Goal: Information Seeking & Learning: Learn about a topic

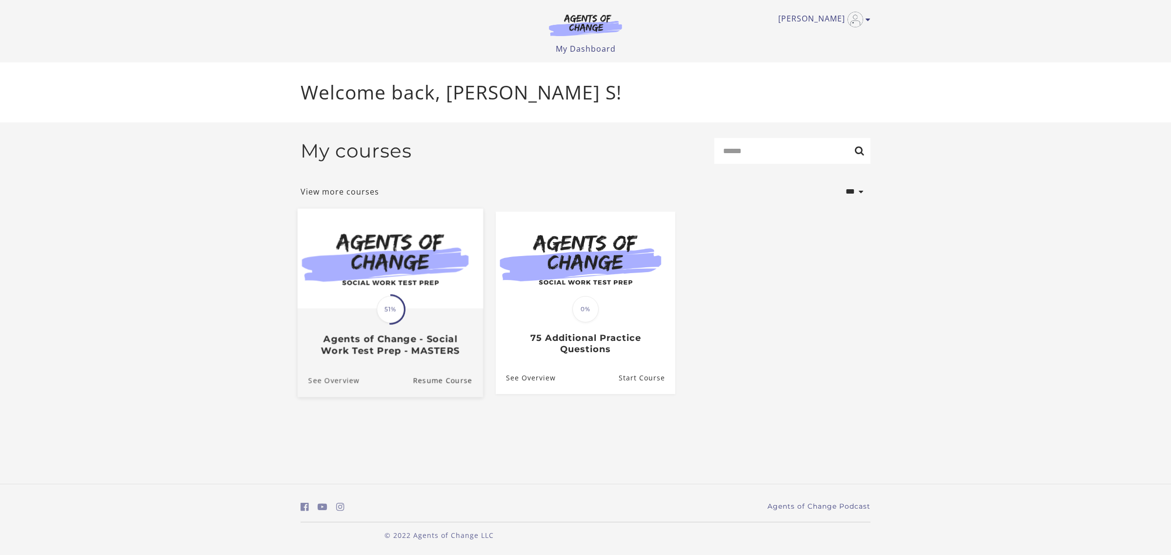
click at [337, 386] on link "See Overview" at bounding box center [329, 380] width 62 height 33
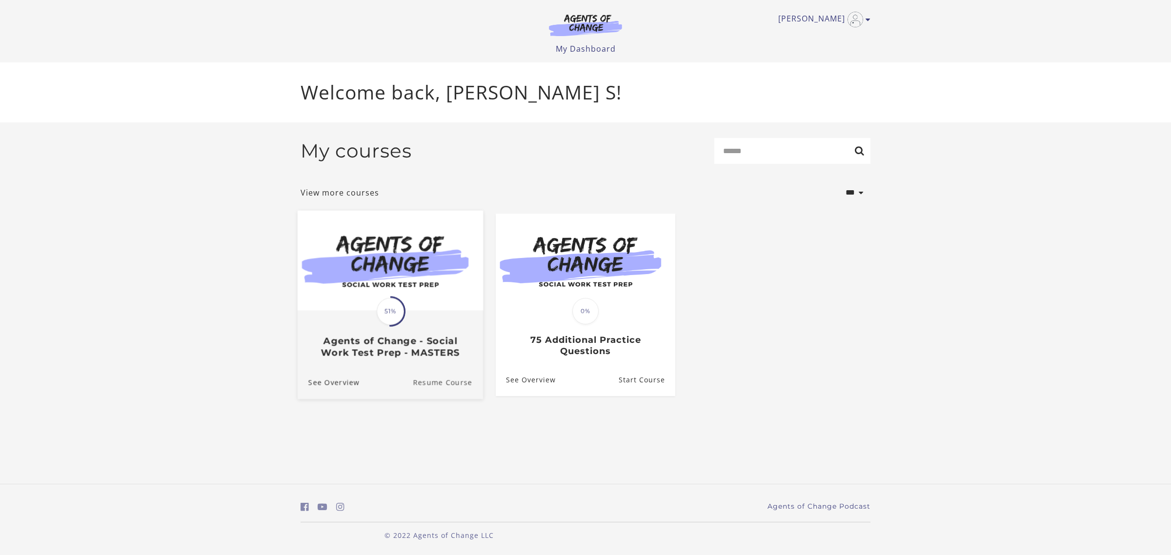
click at [444, 384] on link "Resume Course" at bounding box center [448, 382] width 70 height 33
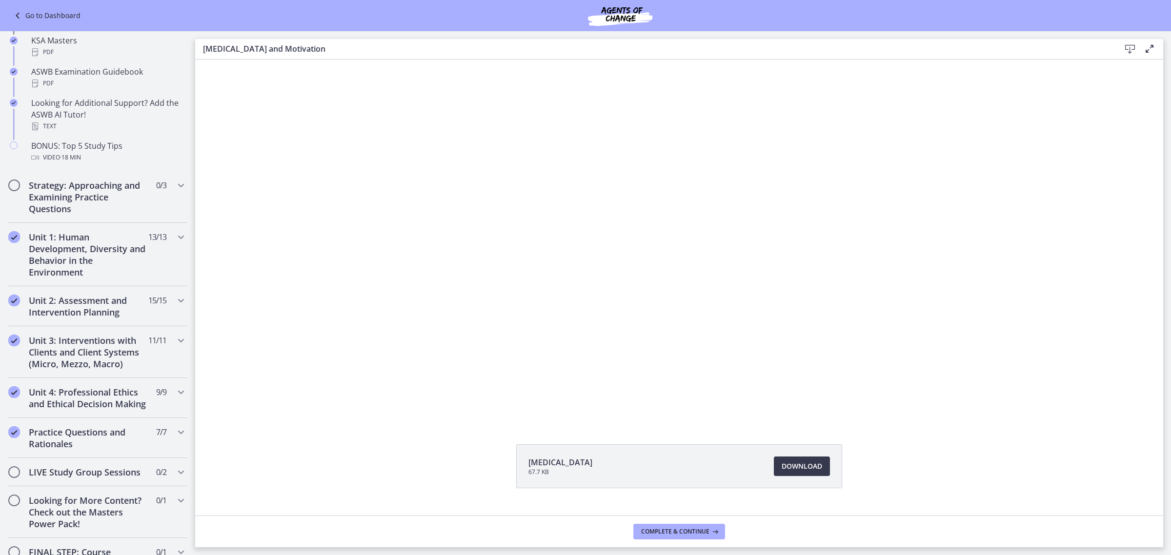
scroll to position [439, 0]
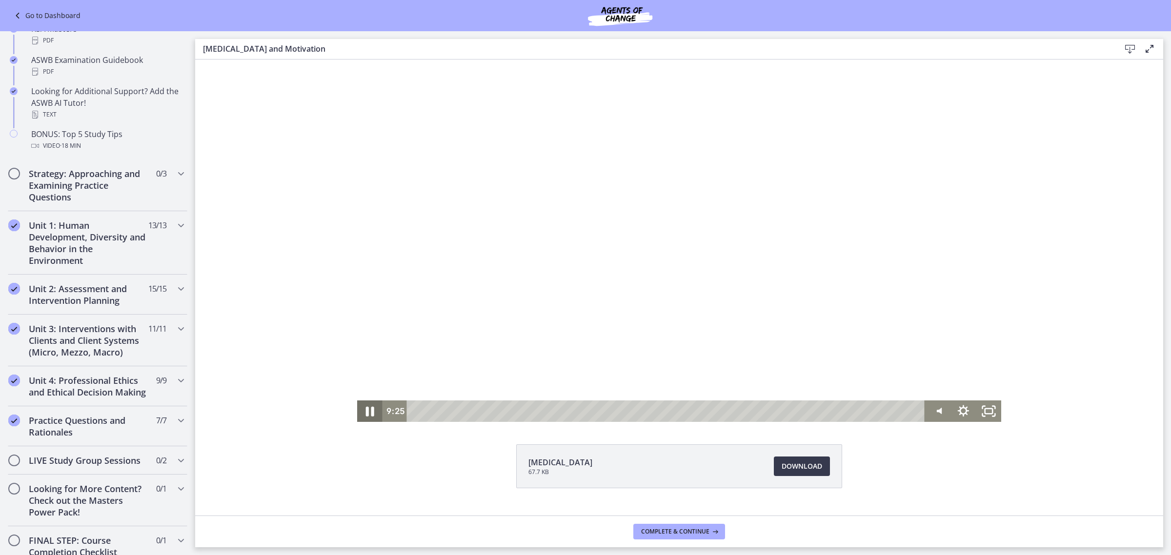
click at [366, 409] on icon "Pause" at bounding box center [369, 412] width 30 height 26
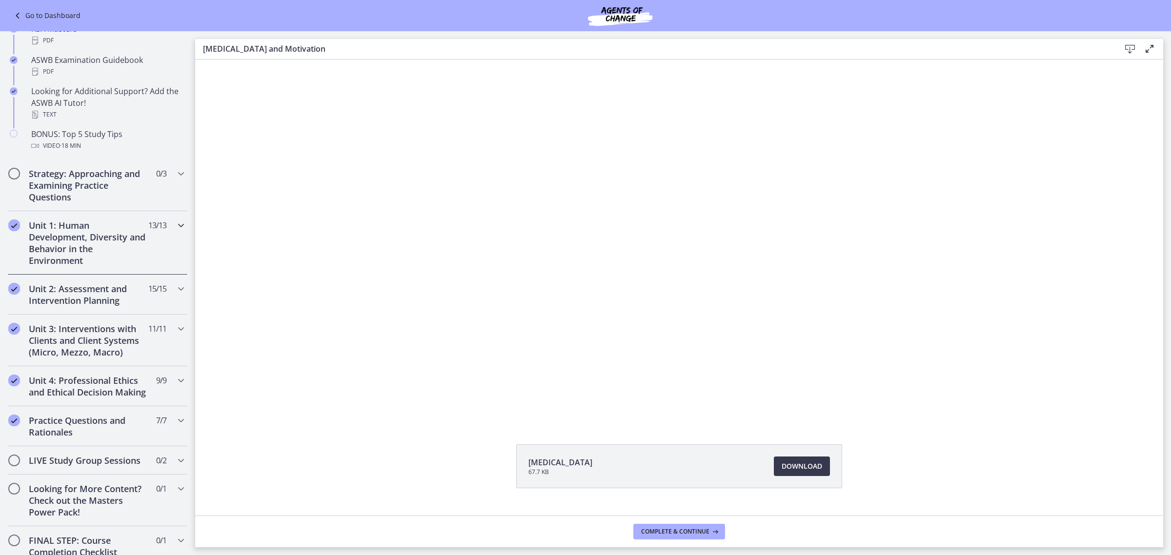
click at [175, 222] on icon "Chapters" at bounding box center [181, 226] width 12 height 12
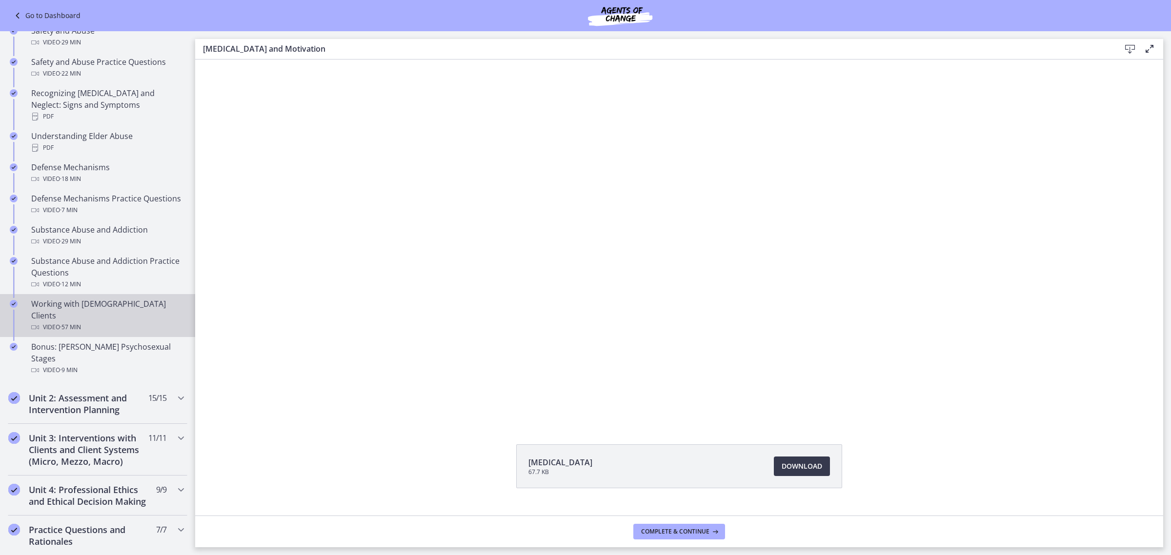
click at [105, 309] on div "Working with LGBTQ+ Clients Video · 57 min" at bounding box center [107, 315] width 152 height 35
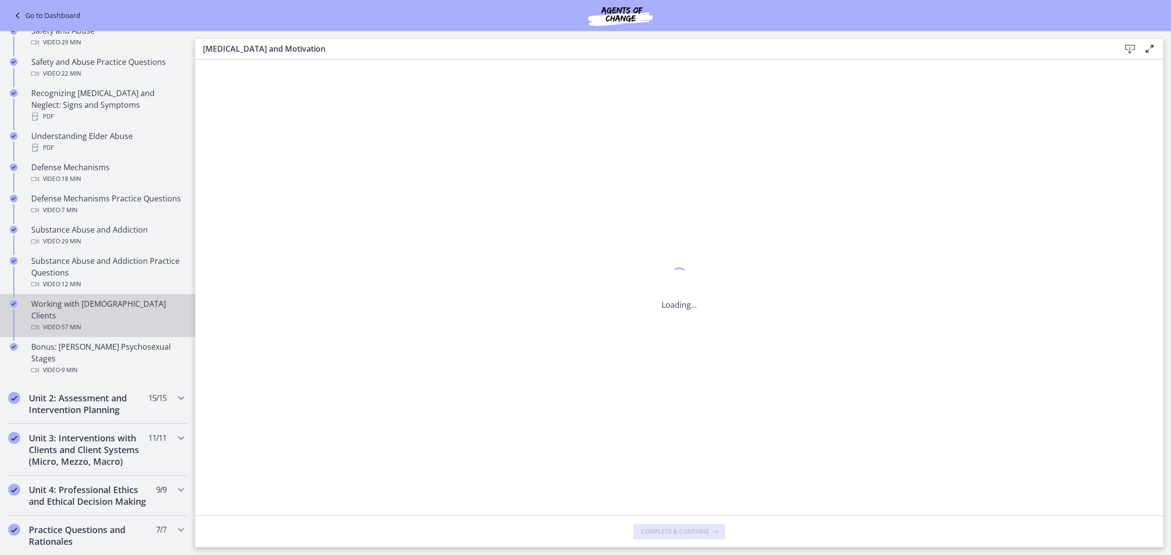
click at [105, 309] on div "Working with LGBTQ+ Clients Video · 57 min" at bounding box center [107, 315] width 152 height 35
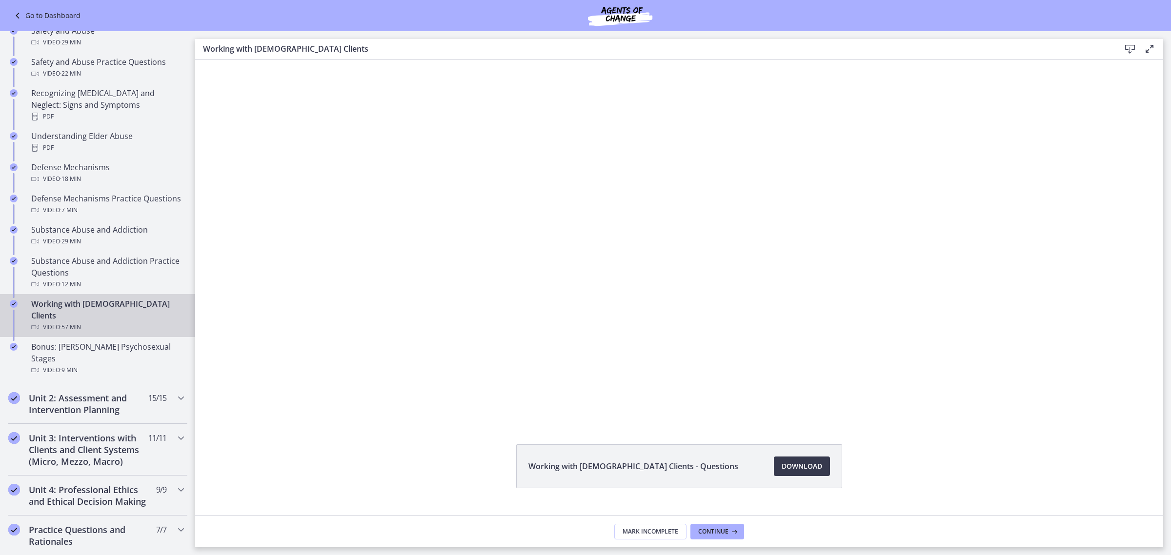
click at [105, 309] on div "Working with LGBTQ+ Clients Video · 57 min" at bounding box center [107, 315] width 152 height 35
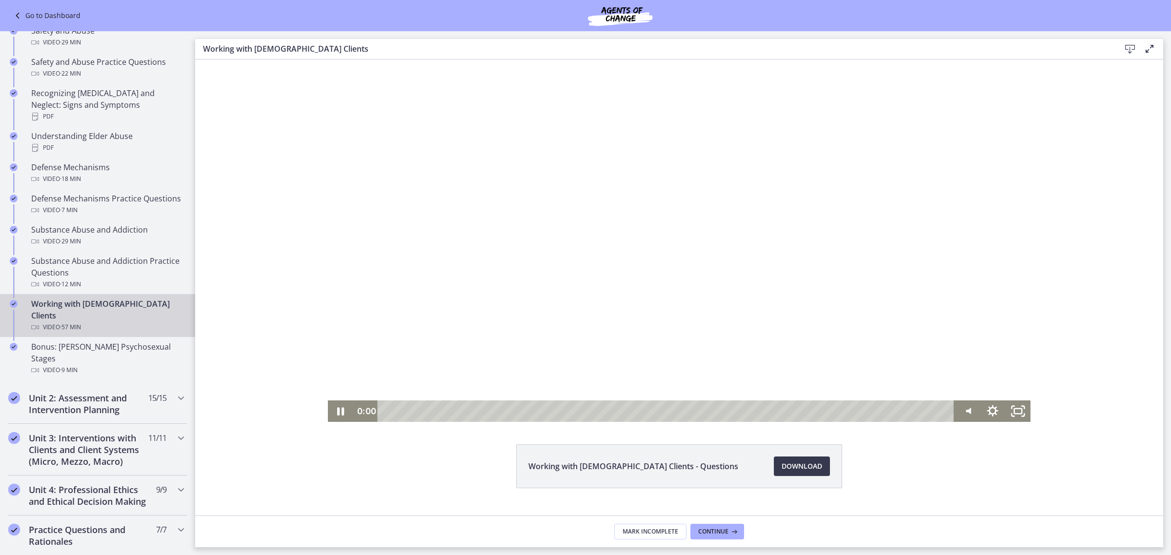
drag, startPoint x: 823, startPoint y: 409, endPoint x: 353, endPoint y: 415, distance: 470.4
click at [353, 415] on div "0:00 0:00" at bounding box center [654, 411] width 602 height 21
click at [338, 409] on icon "Pause" at bounding box center [340, 412] width 30 height 26
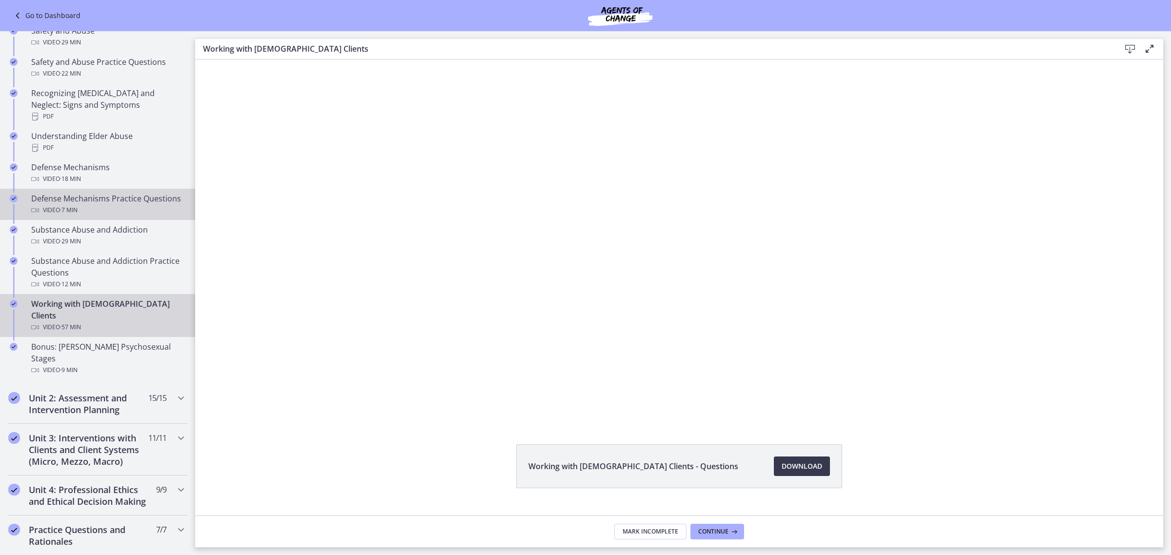
click at [87, 204] on div "Defense Mechanisms Practice Questions Video · 7 min" at bounding box center [107, 204] width 152 height 23
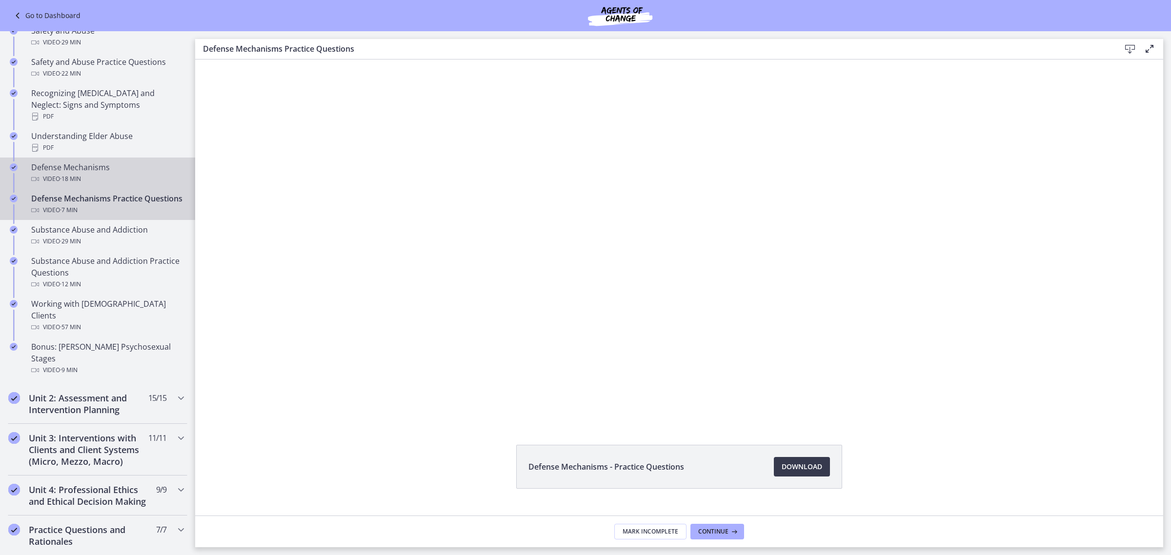
click at [79, 173] on span "· 18 min" at bounding box center [70, 179] width 21 height 12
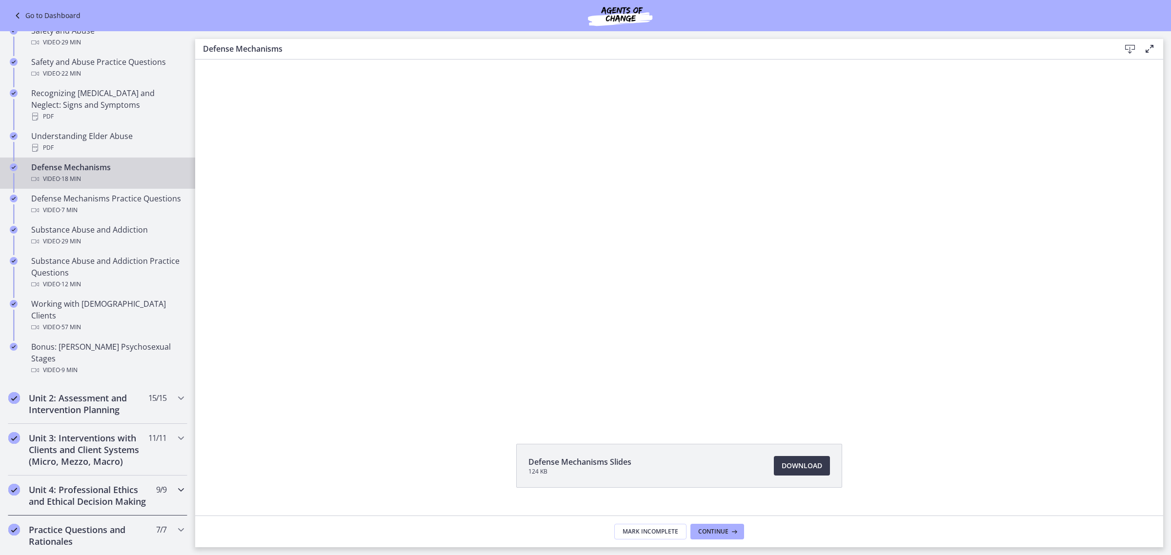
drag, startPoint x: 49, startPoint y: 64, endPoint x: 0, endPoint y: 475, distance: 413.3
click at [0, 476] on div "Unit 4: Professional Ethics and Ethical Decision Making 9 / 9 Completed" at bounding box center [97, 496] width 195 height 40
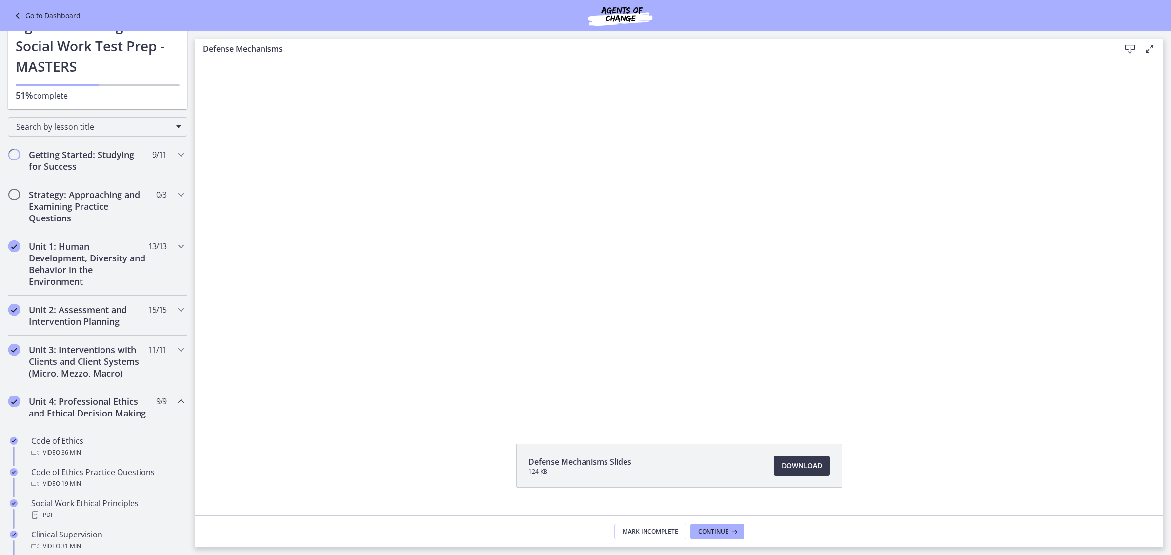
scroll to position [10, 0]
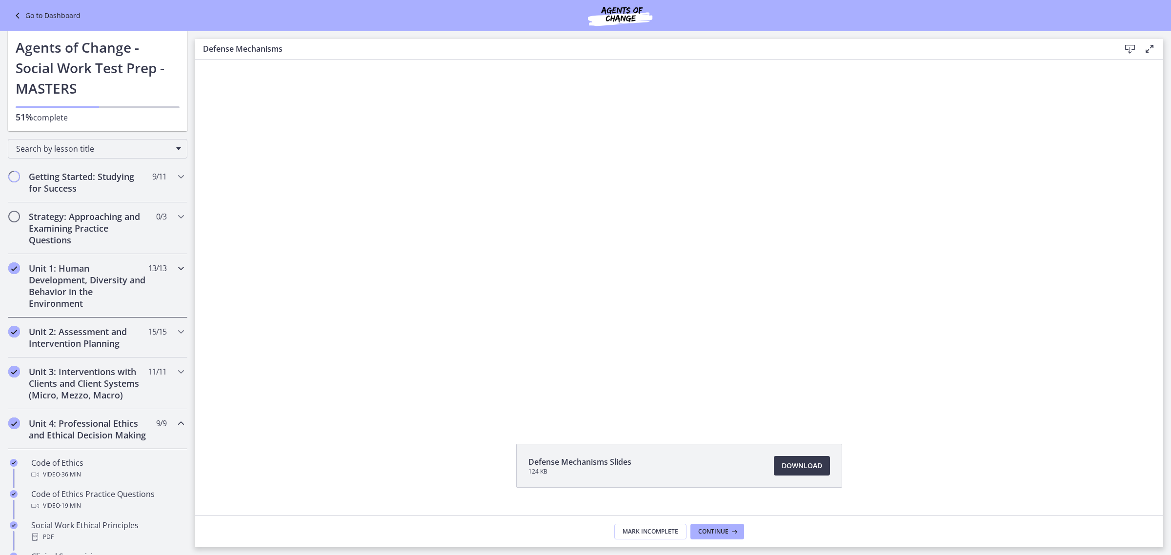
click at [175, 264] on icon "Chapters" at bounding box center [181, 269] width 12 height 12
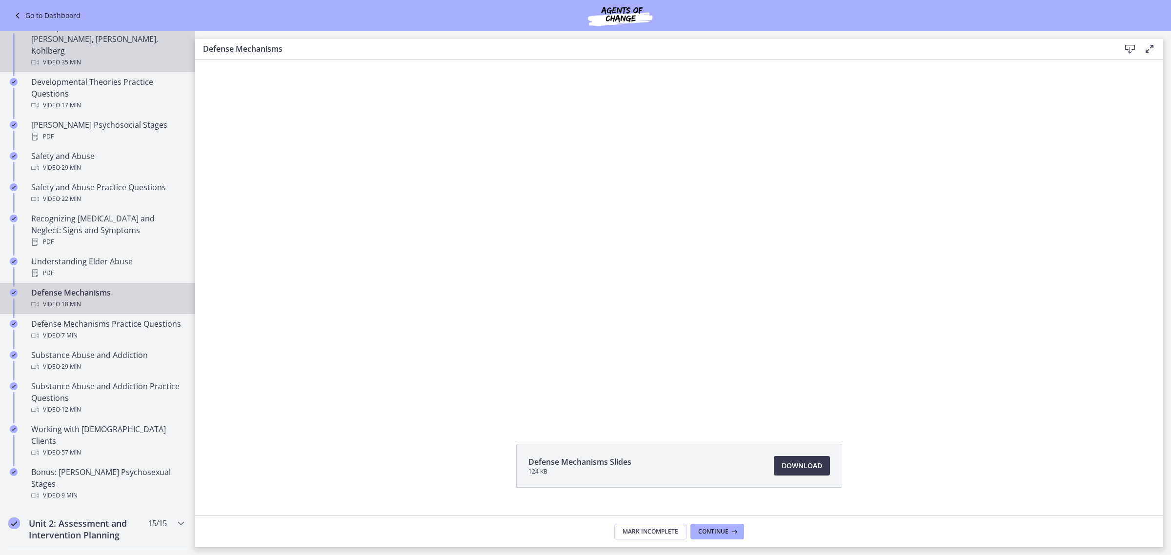
scroll to position [315, 0]
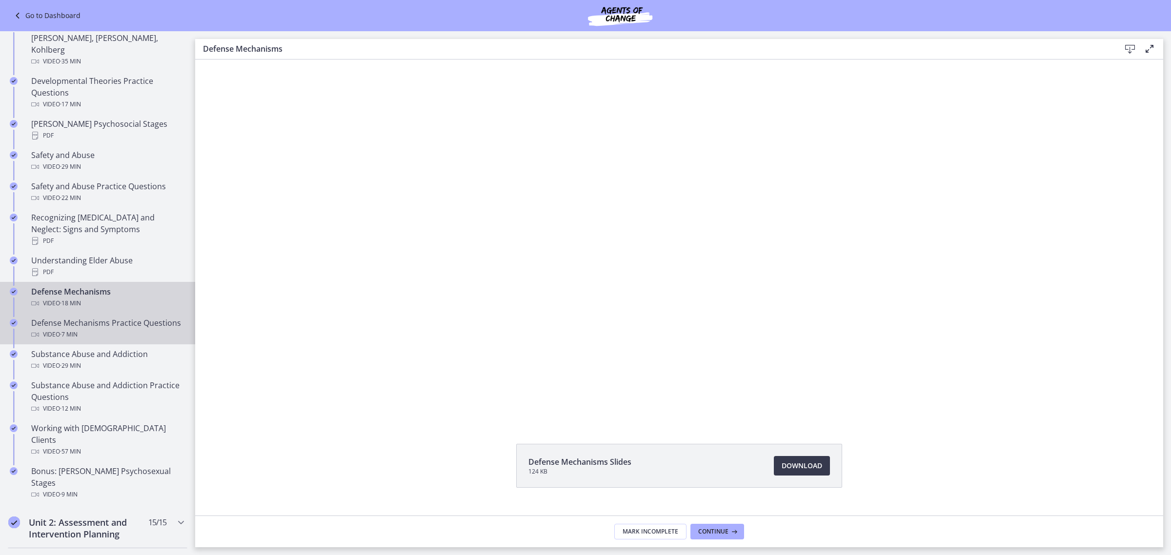
click at [137, 317] on div "Defense Mechanisms Practice Questions Video · 7 min" at bounding box center [107, 328] width 152 height 23
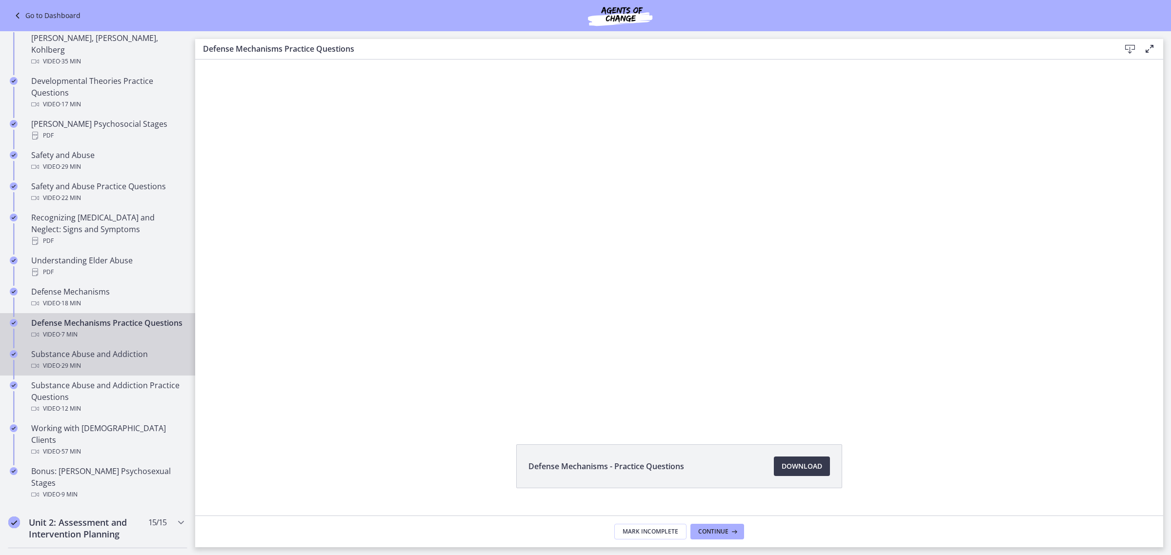
click at [120, 360] on div "Substance Abuse and Addiction Video · 29 min" at bounding box center [107, 359] width 152 height 23
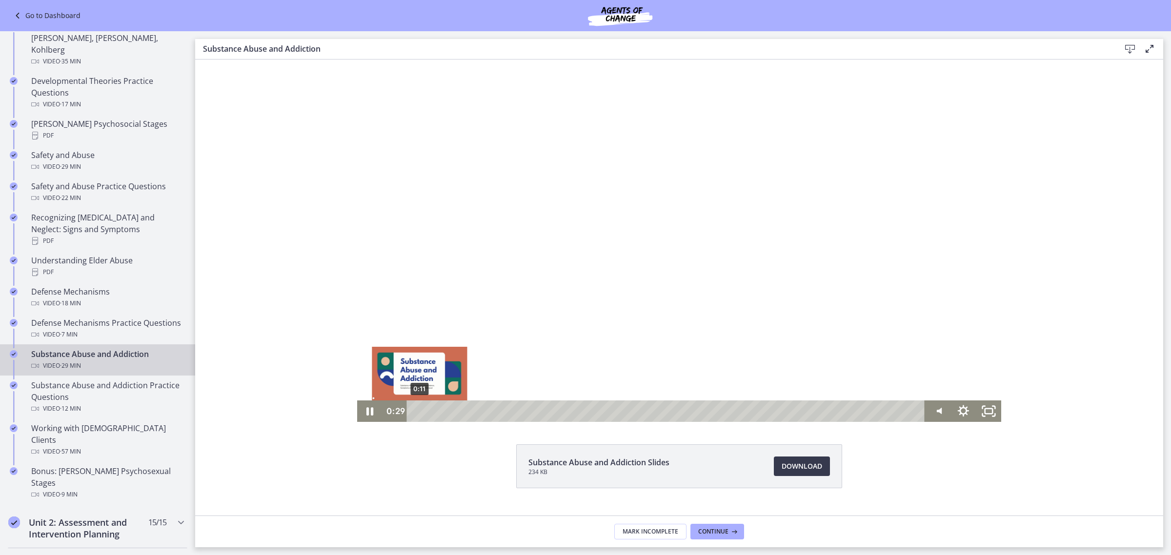
click at [416, 409] on div "0:11" at bounding box center [667, 411] width 503 height 21
click at [957, 409] on icon "Show settings menu" at bounding box center [963, 412] width 30 height 26
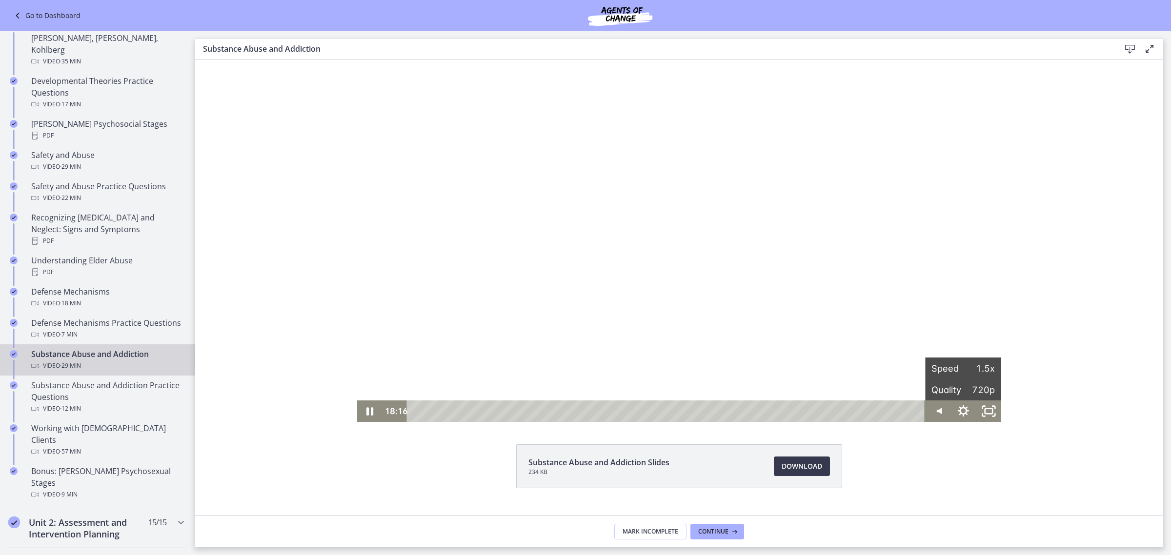
click at [350, 400] on div "Click for sound @keyframes VOLUME_SMALL_WAVE_FLASH { 0% { opacity: 0; } 33% { o…" at bounding box center [679, 241] width 968 height 363
click at [365, 412] on icon "Pause" at bounding box center [369, 412] width 30 height 26
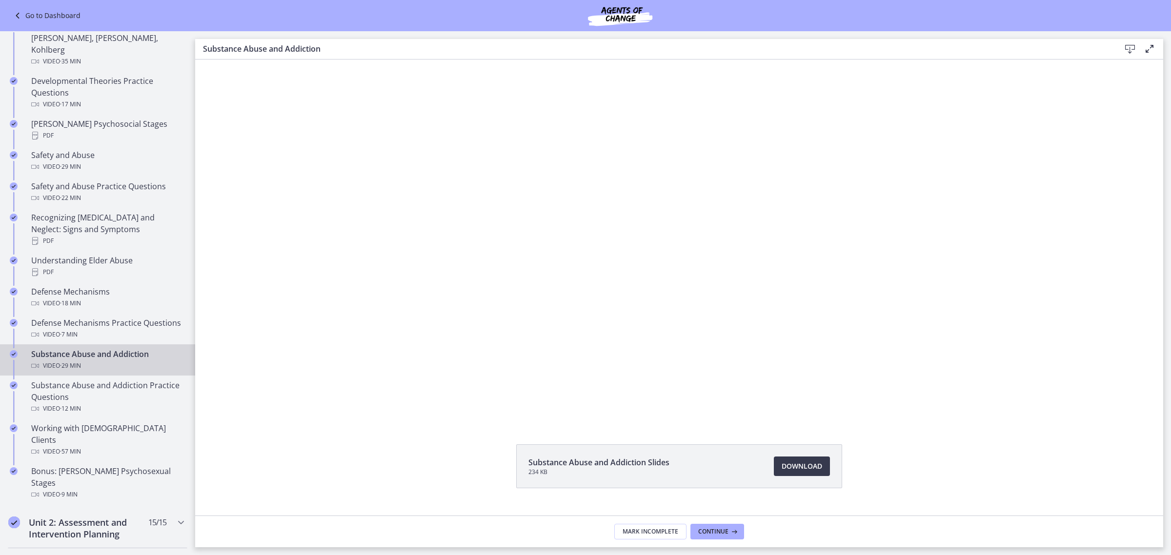
drag, startPoint x: 232, startPoint y: 119, endPoint x: 225, endPoint y: 123, distance: 8.5
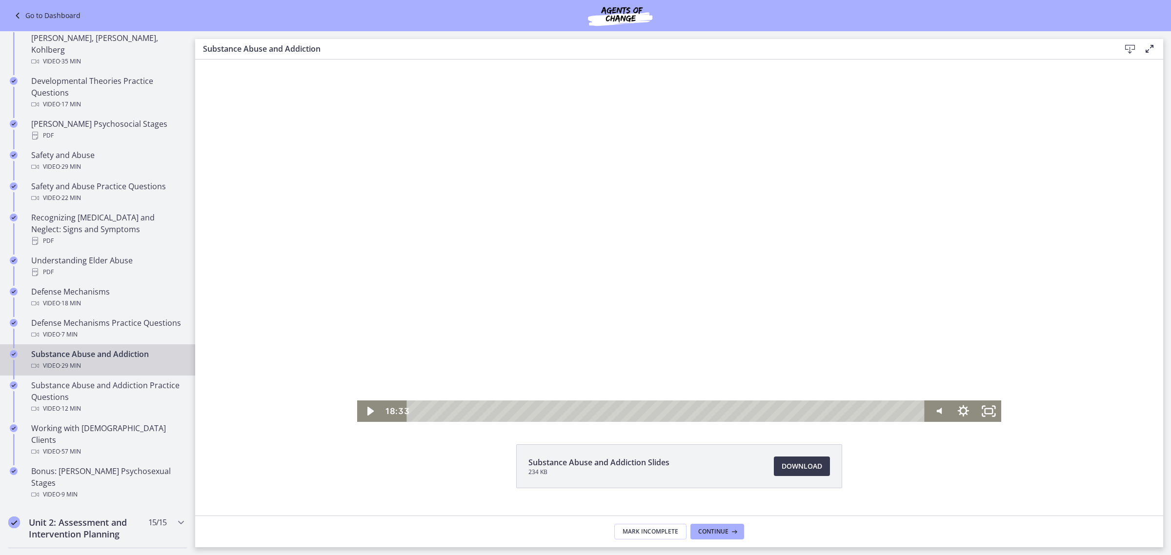
drag, startPoint x: 225, startPoint y: 123, endPoint x: 613, endPoint y: 297, distance: 425.0
click at [613, 297] on div at bounding box center [679, 241] width 645 height 363
